Goal: Obtain resource: Download file/media

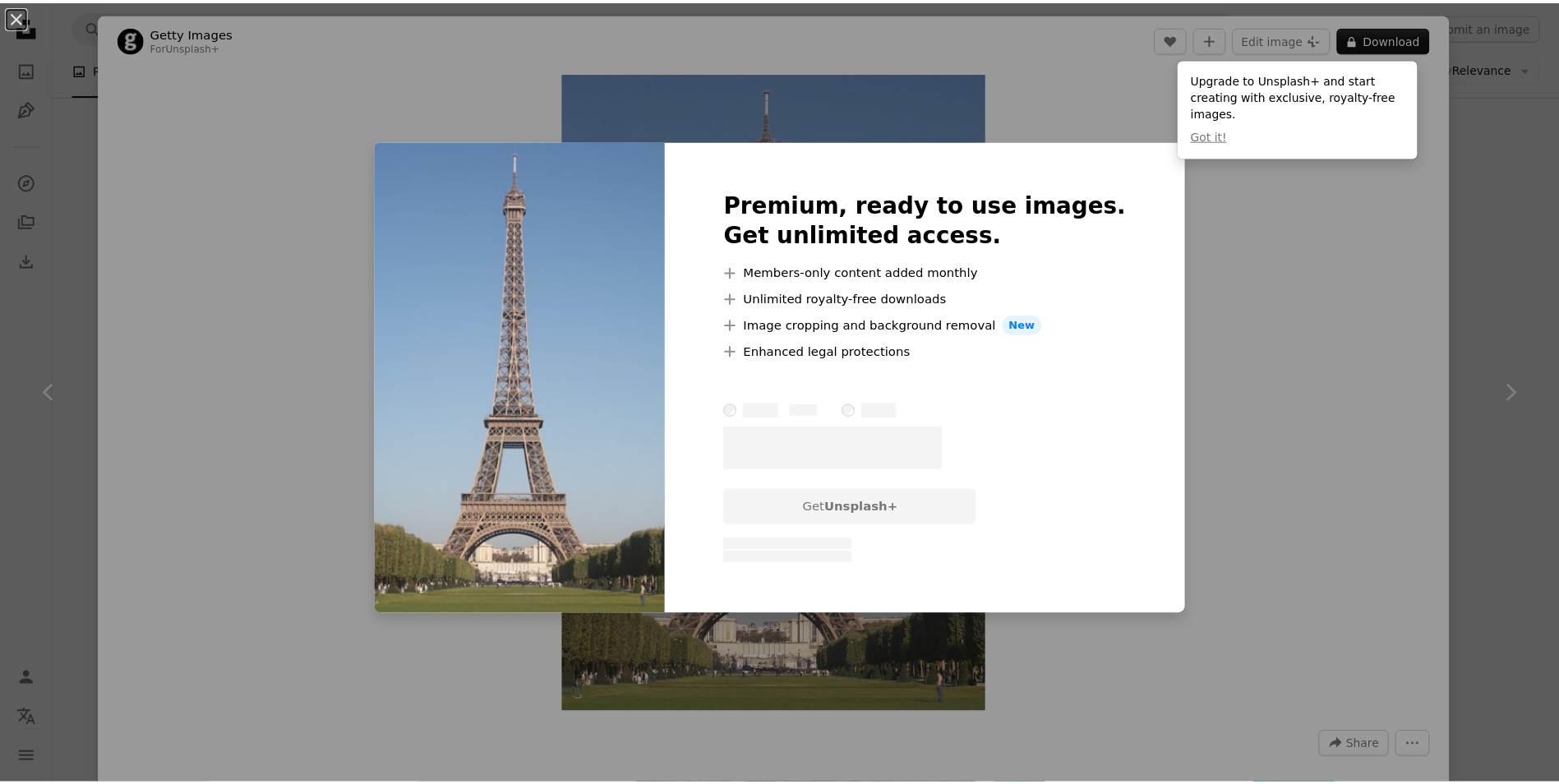
scroll to position [1479, 0]
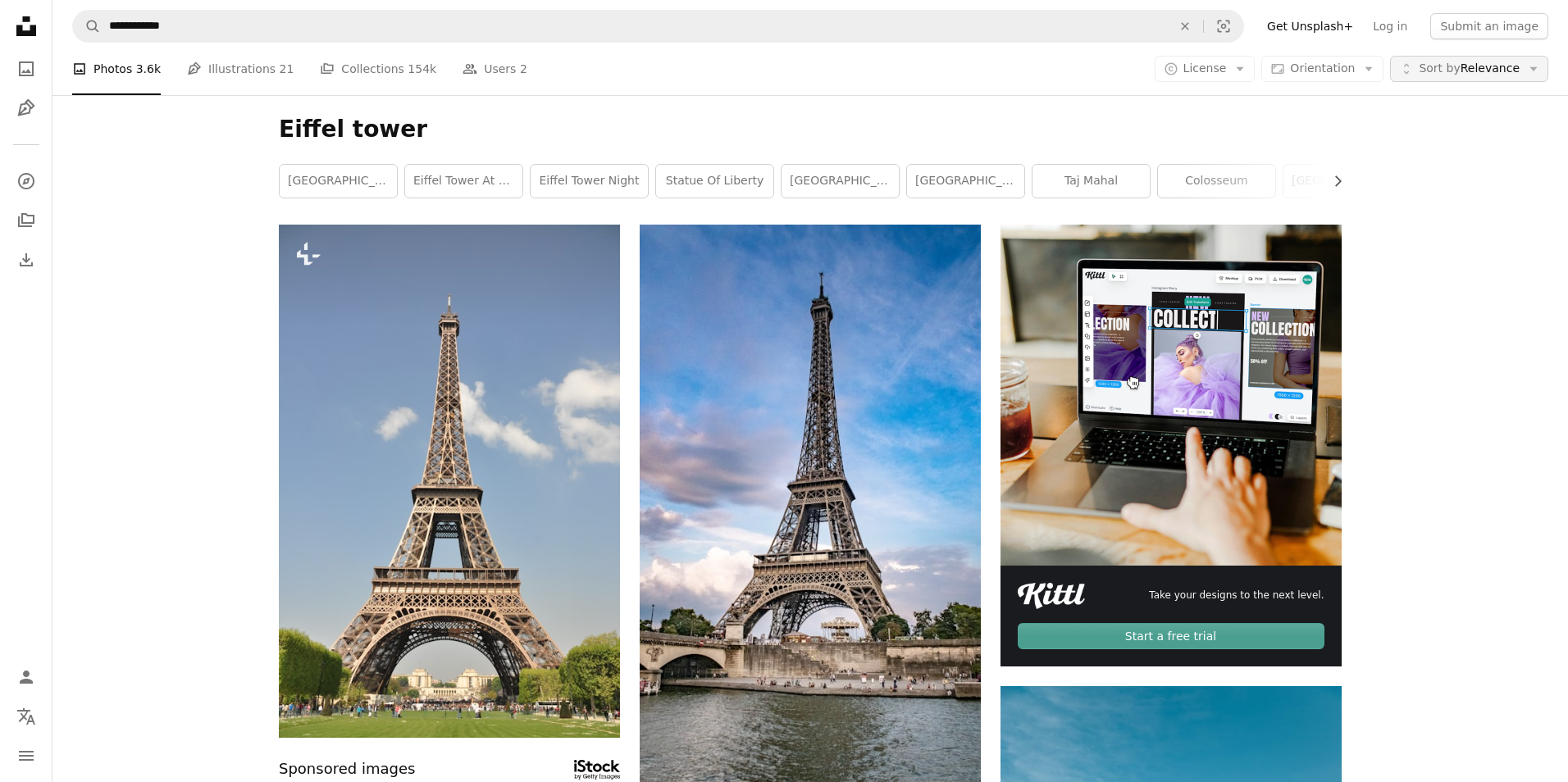
click at [1458, 73] on span "Sort by Relevance" at bounding box center [1469, 68] width 101 height 16
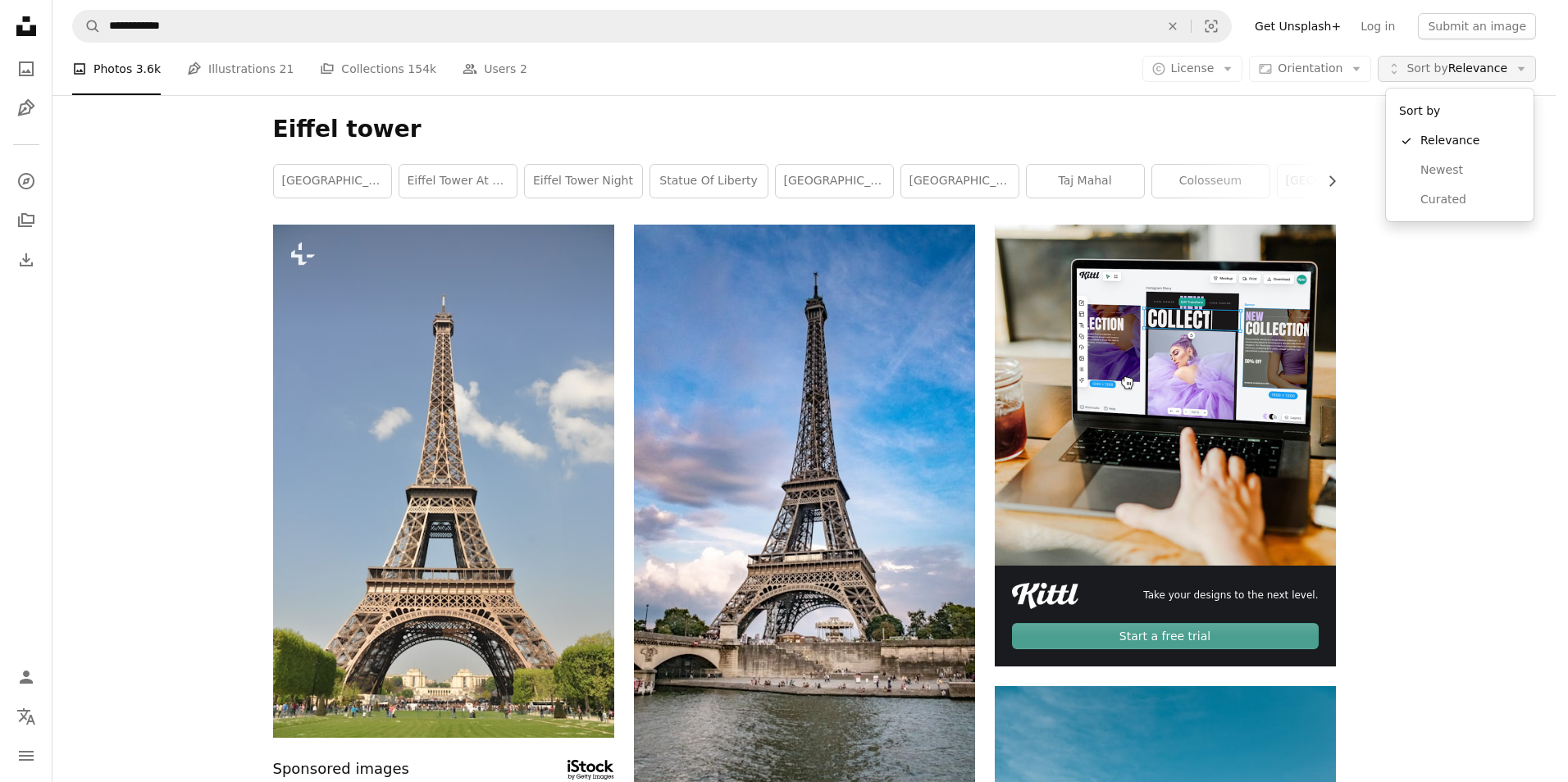
click at [1458, 73] on span "Sort by Relevance" at bounding box center [1456, 68] width 101 height 16
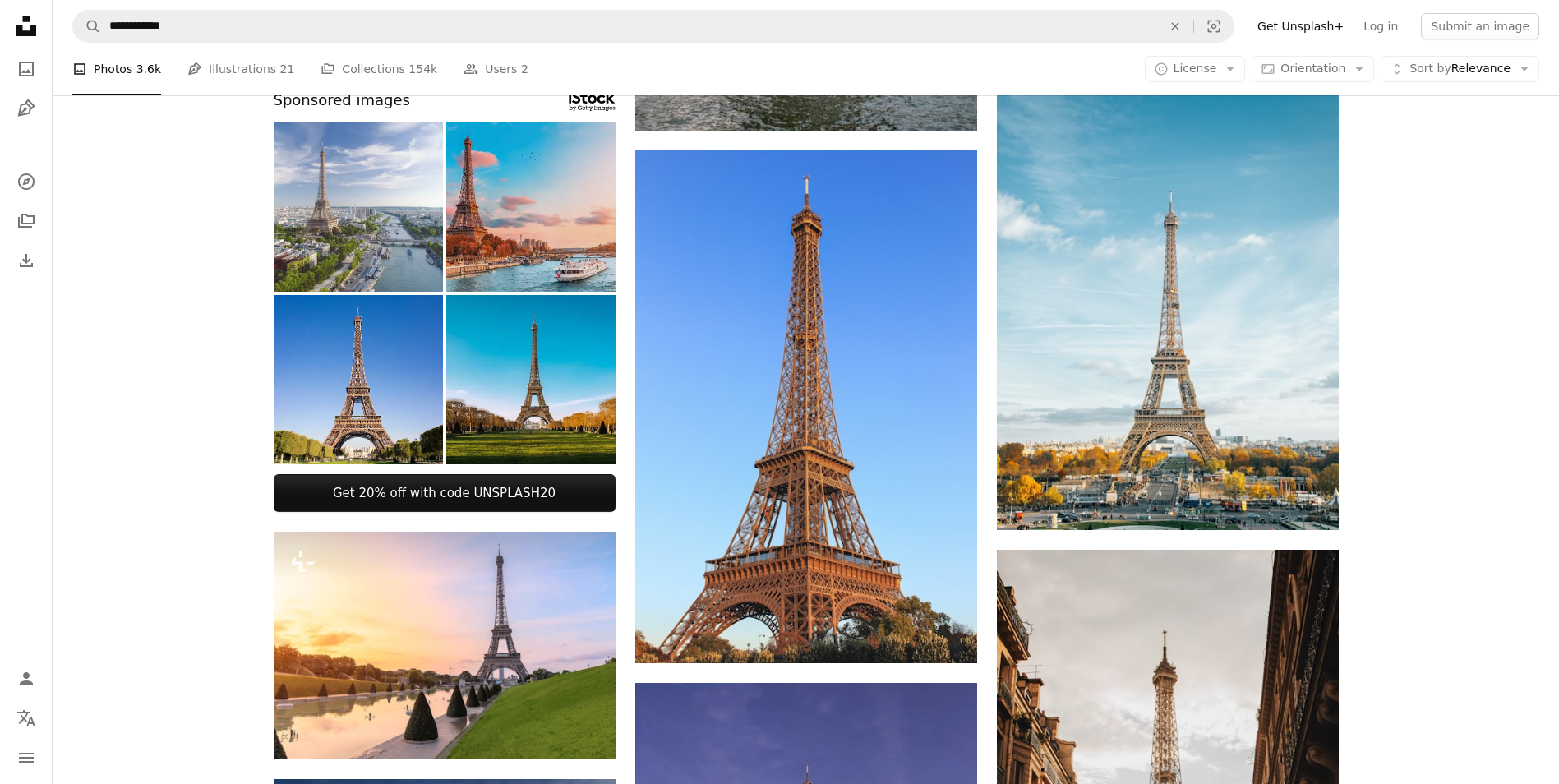
scroll to position [575, 0]
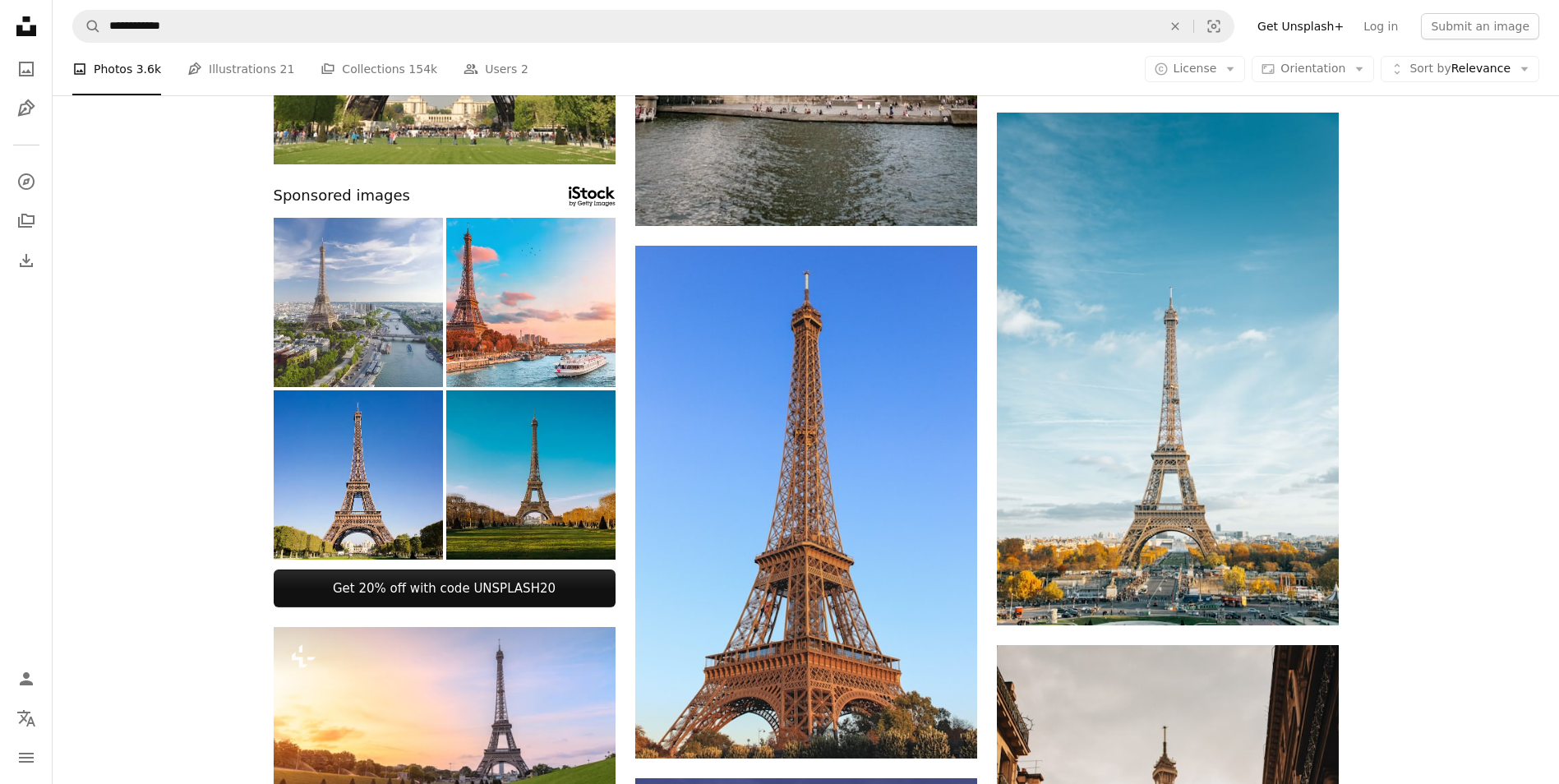
click at [527, 508] on img at bounding box center [530, 475] width 169 height 169
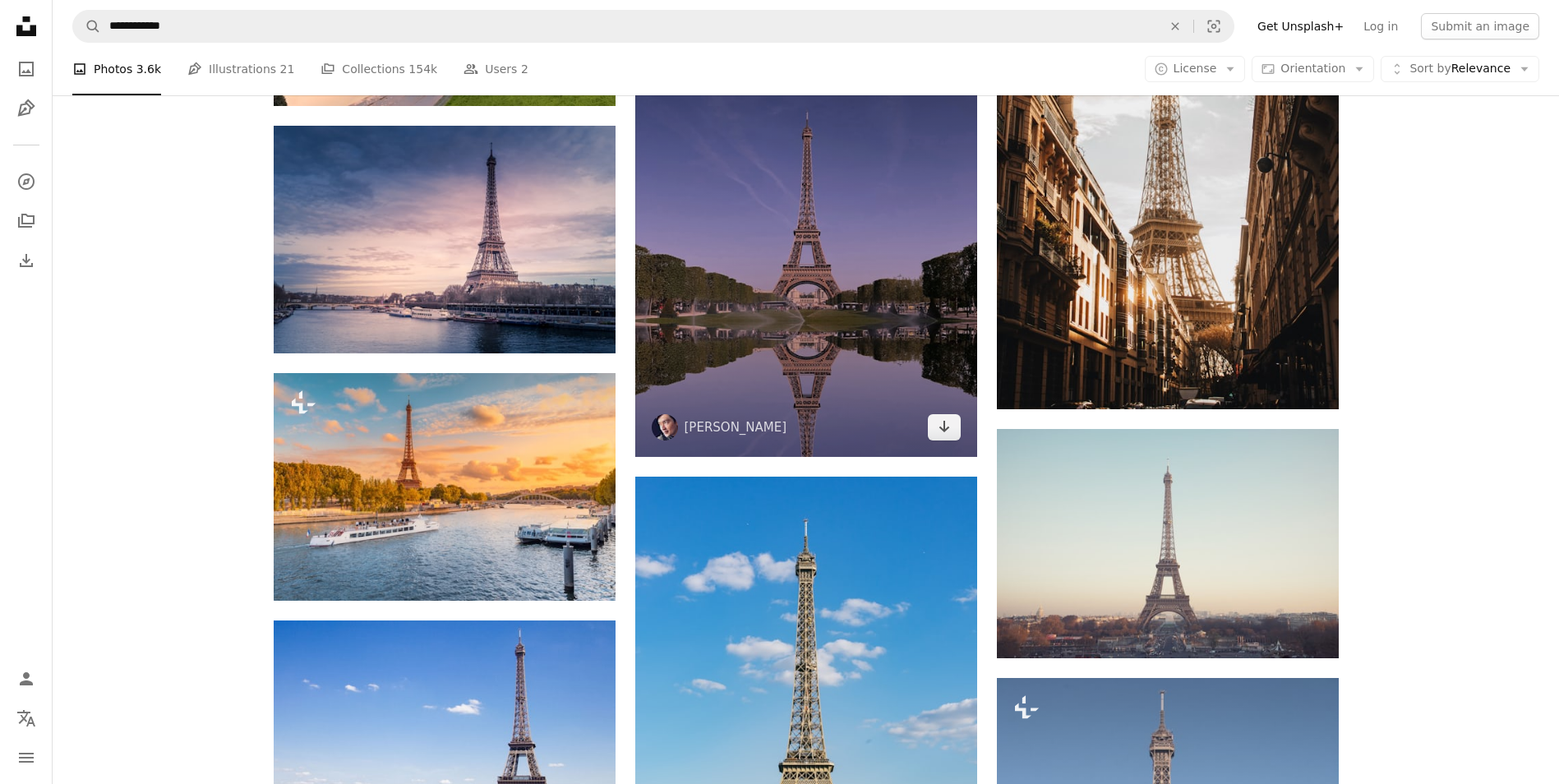
scroll to position [1314, 0]
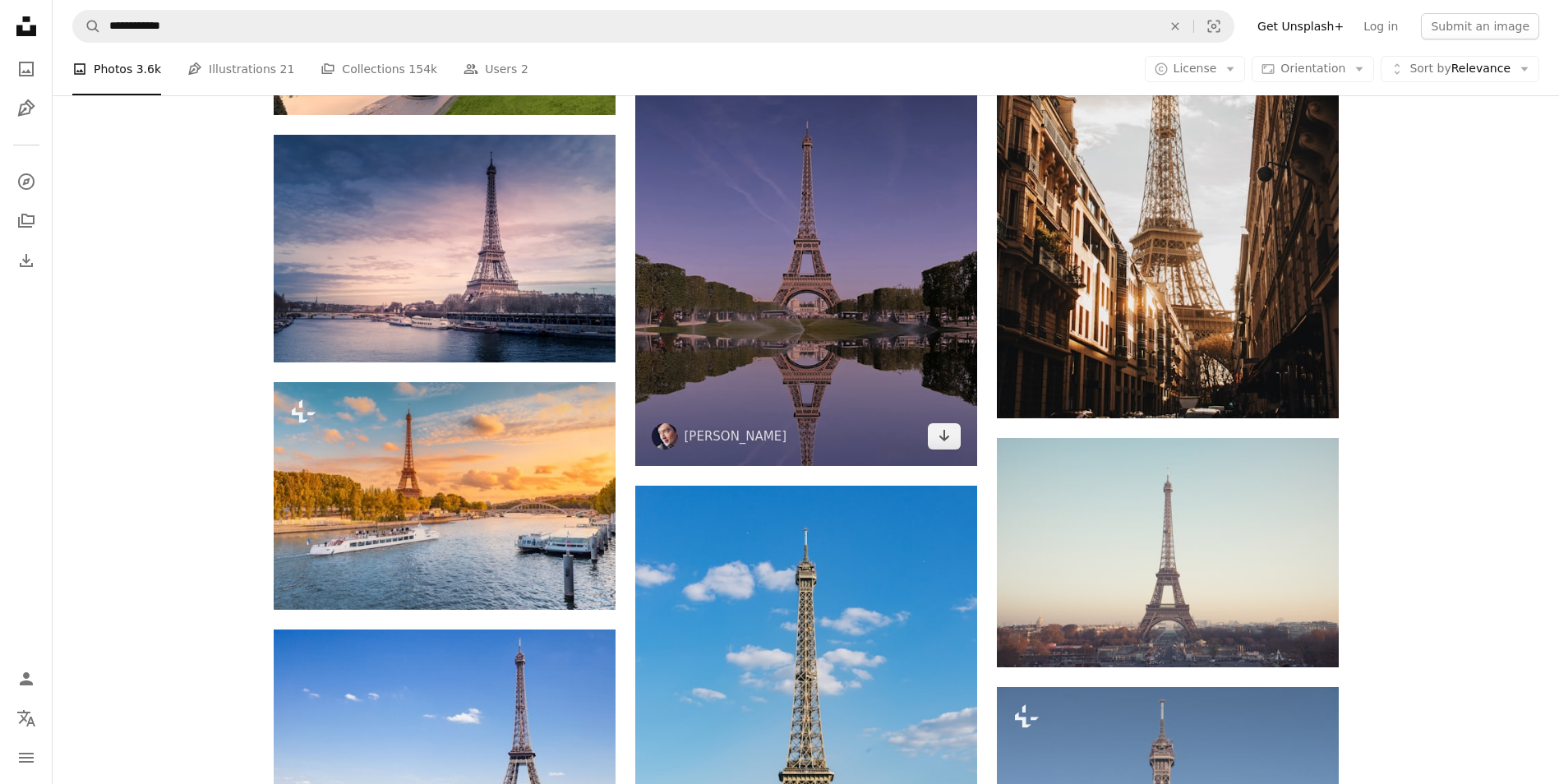
click at [883, 326] on img at bounding box center [806, 252] width 342 height 427
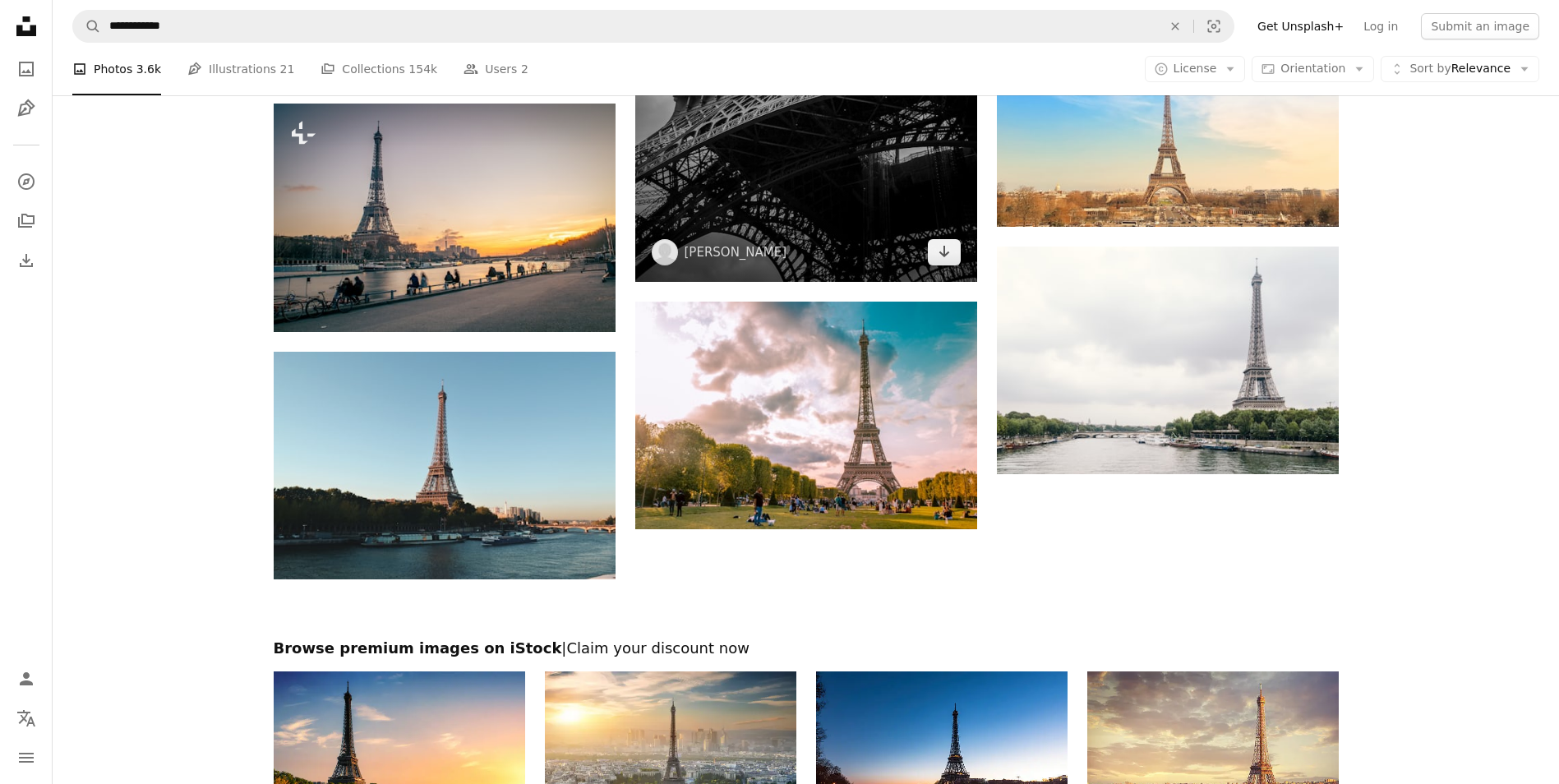
scroll to position [2677, 0]
